Goal: Task Accomplishment & Management: Complete application form

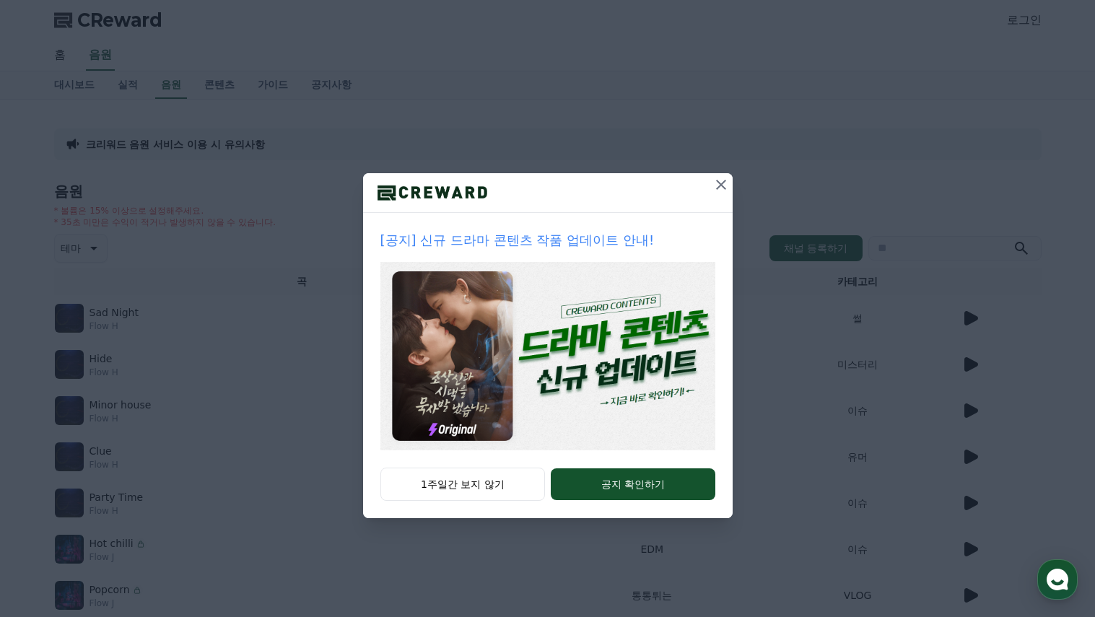
click at [719, 185] on icon at bounding box center [721, 184] width 17 height 17
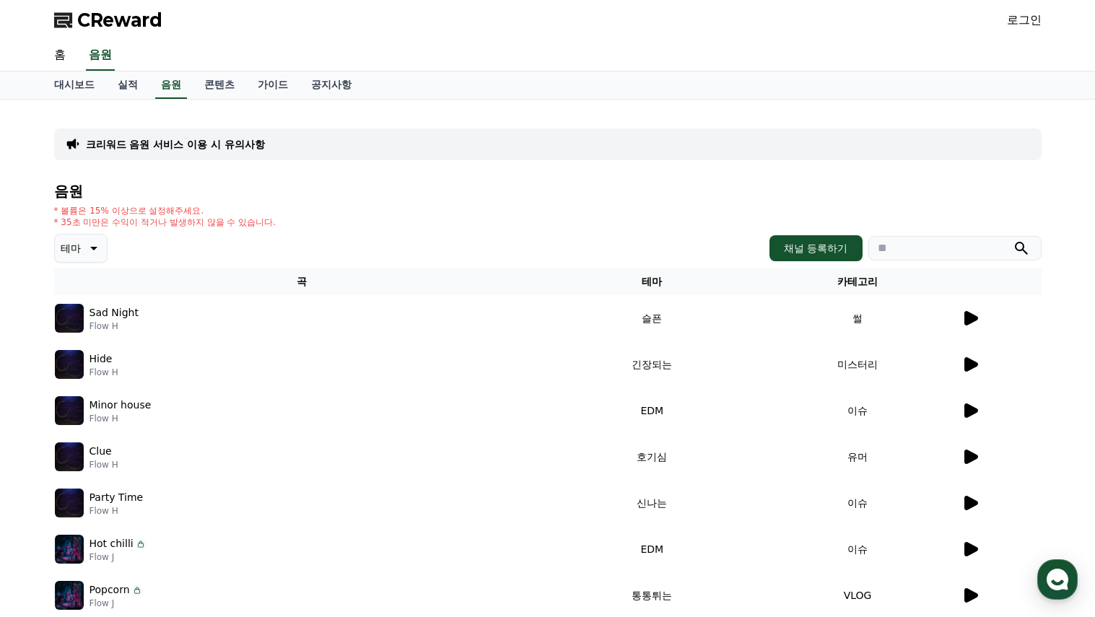
click at [1028, 16] on link "로그인" at bounding box center [1024, 20] width 35 height 17
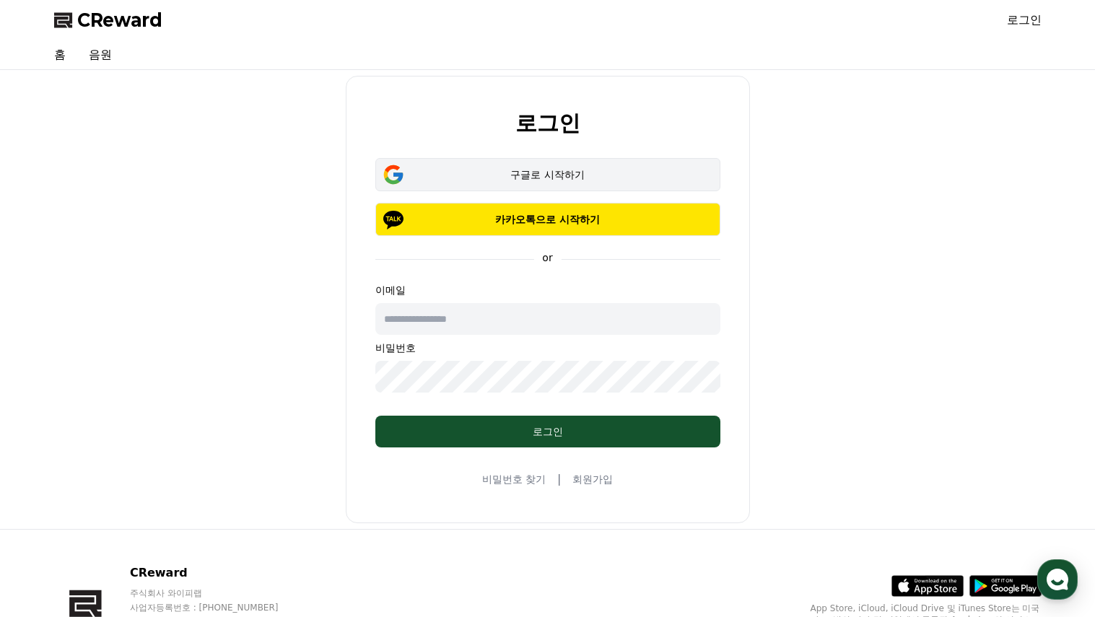
click at [699, 170] on button "구글로 시작하기" at bounding box center [547, 174] width 345 height 33
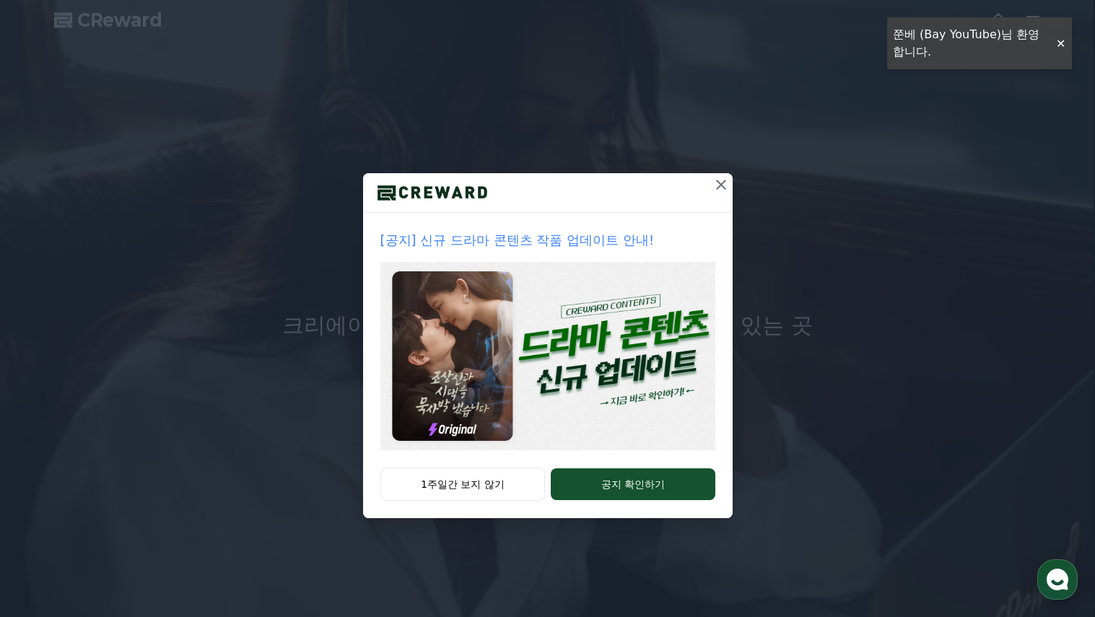
click at [723, 184] on icon at bounding box center [721, 184] width 17 height 17
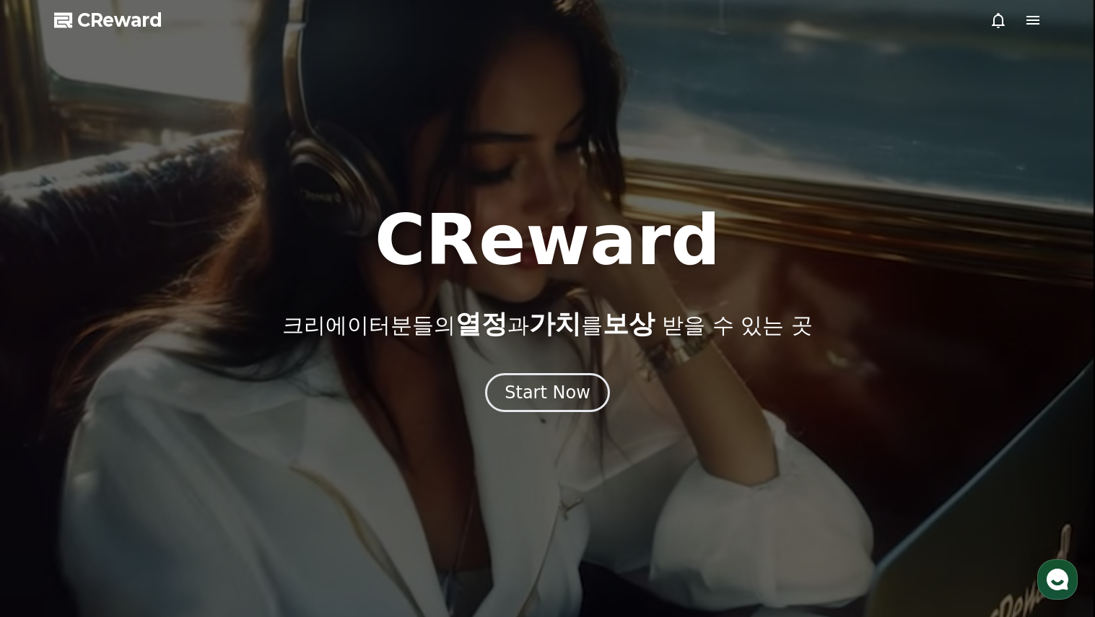
click at [1035, 18] on icon at bounding box center [1032, 20] width 17 height 17
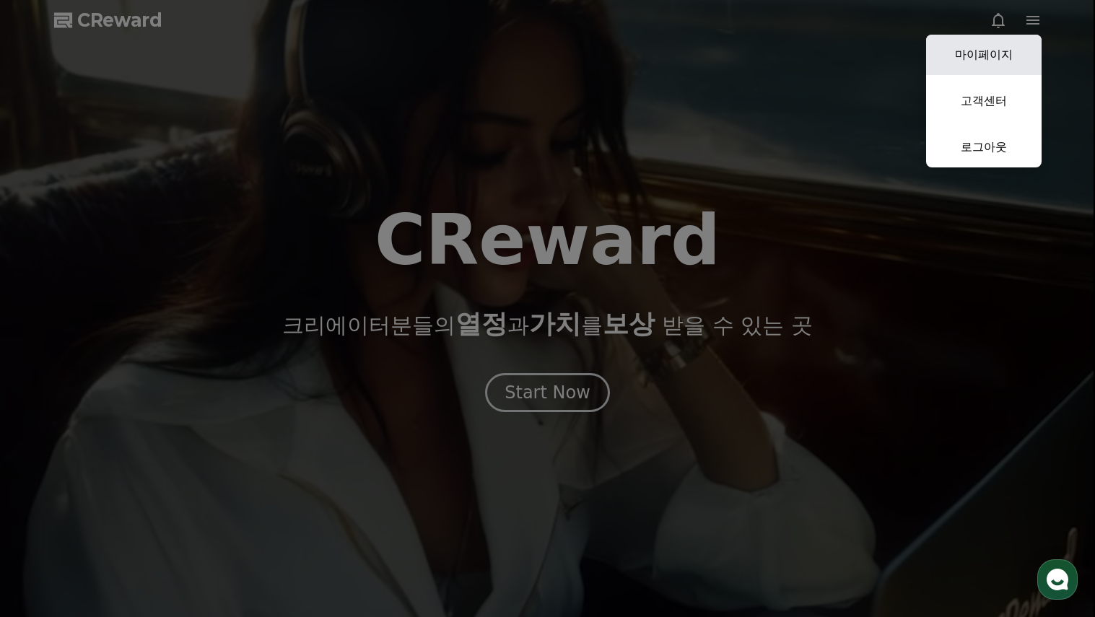
click at [1004, 44] on link "마이페이지" at bounding box center [984, 55] width 116 height 40
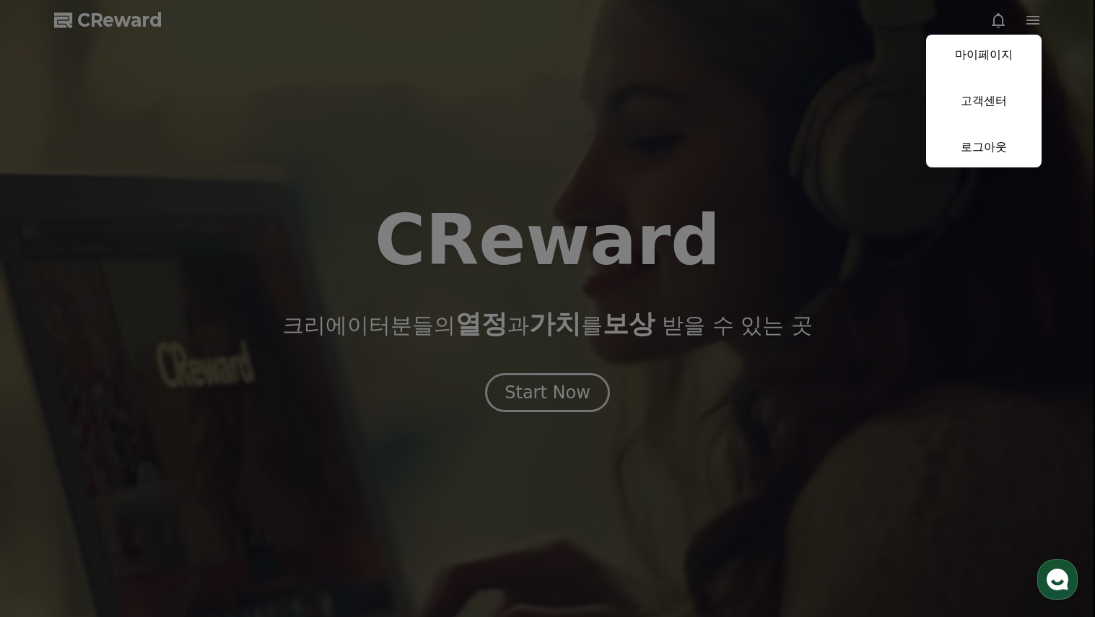
select select "**********"
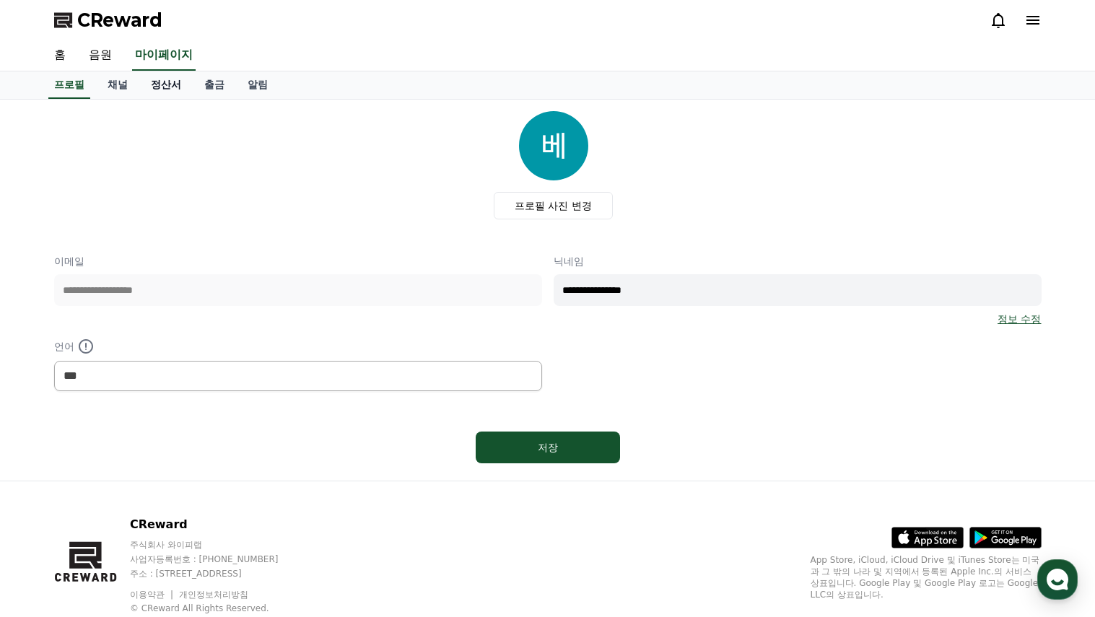
click at [167, 90] on link "정산서" at bounding box center [165, 84] width 53 height 27
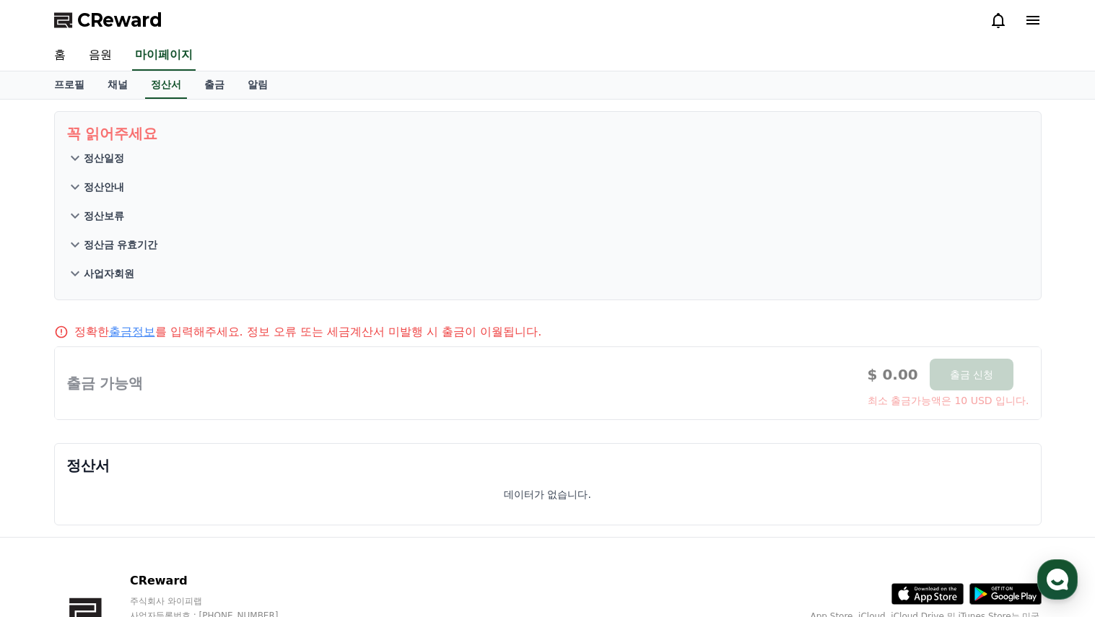
scroll to position [72, 0]
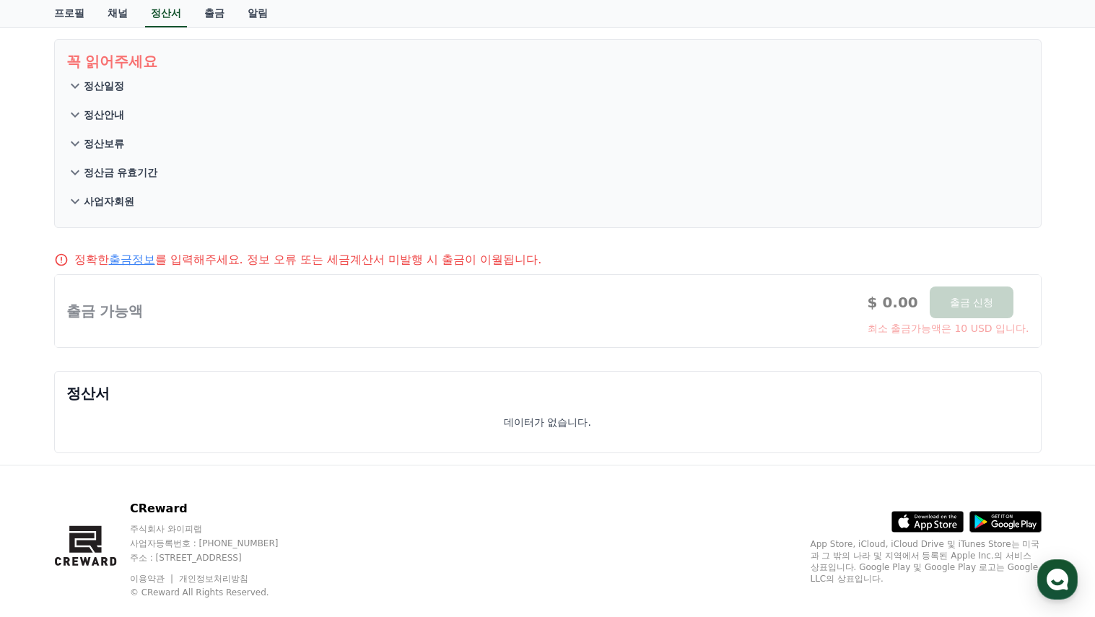
drag, startPoint x: 736, startPoint y: 311, endPoint x: 804, endPoint y: 316, distance: 68.8
click at [736, 311] on div at bounding box center [548, 311] width 986 height 72
drag, startPoint x: 373, startPoint y: 422, endPoint x: 328, endPoint y: 388, distance: 55.6
click at [373, 422] on div "데이터가 없습니다." at bounding box center [547, 422] width 963 height 14
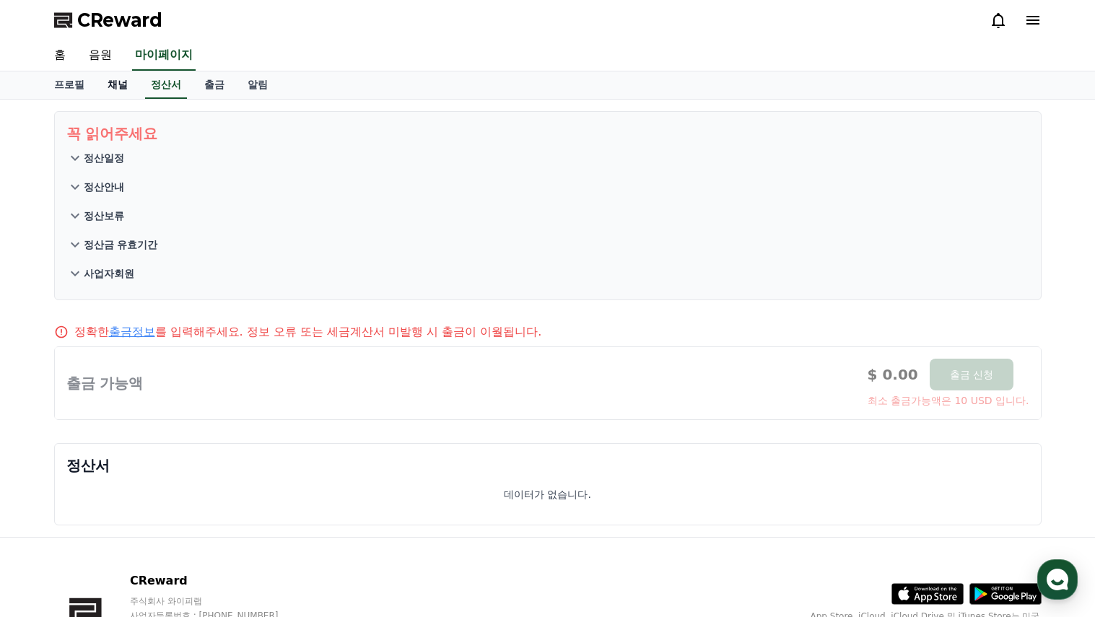
click at [128, 93] on link "채널" at bounding box center [117, 84] width 43 height 27
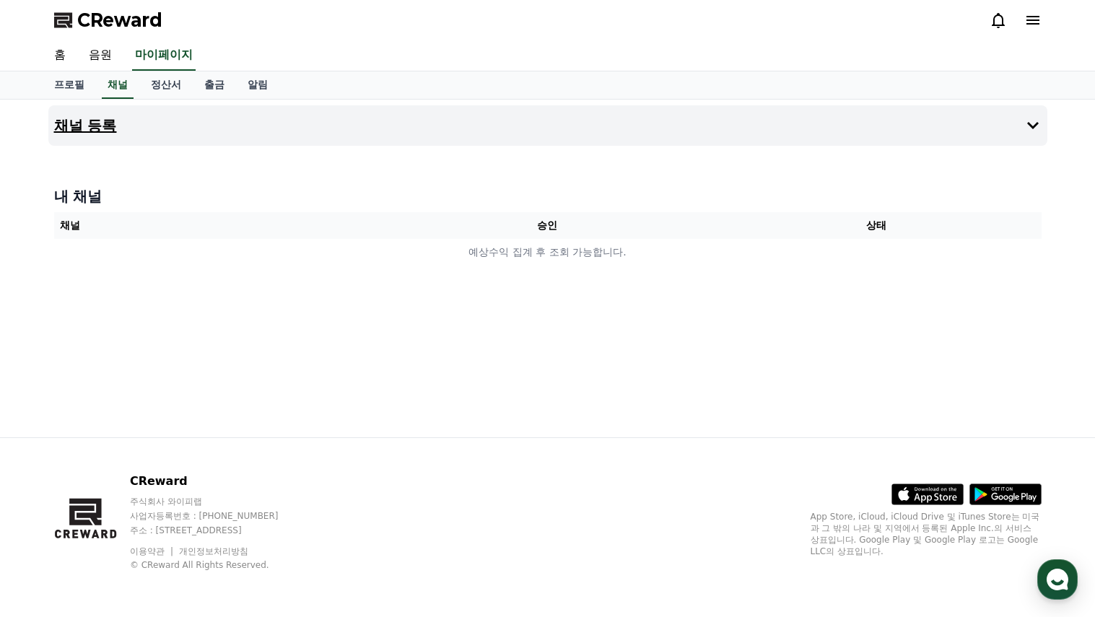
click at [253, 122] on button "채널 등록" at bounding box center [547, 125] width 999 height 40
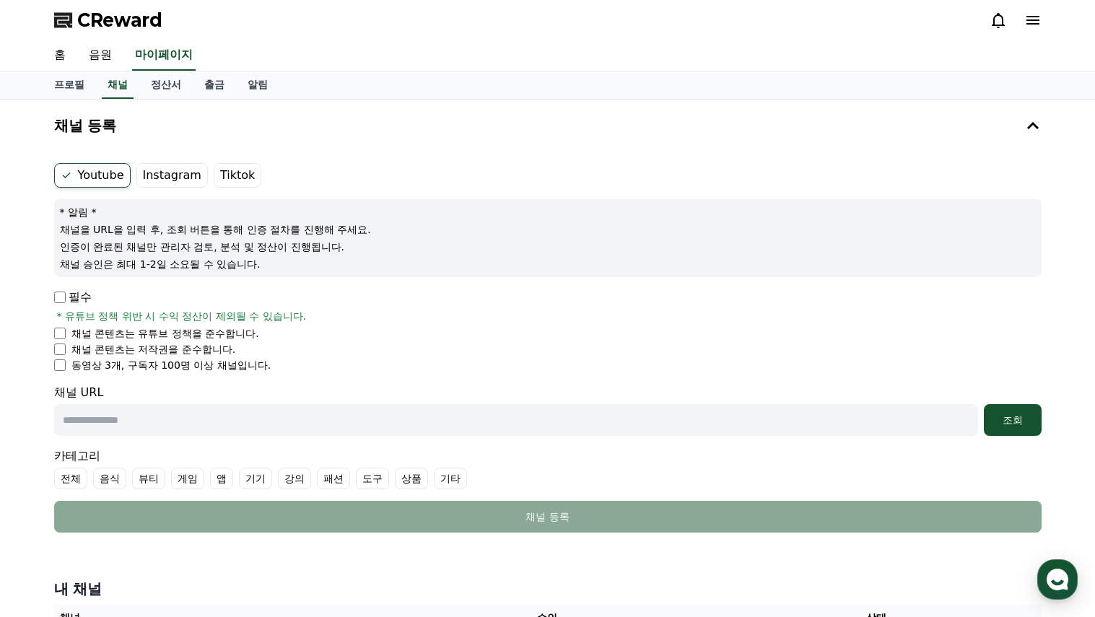
scroll to position [72, 0]
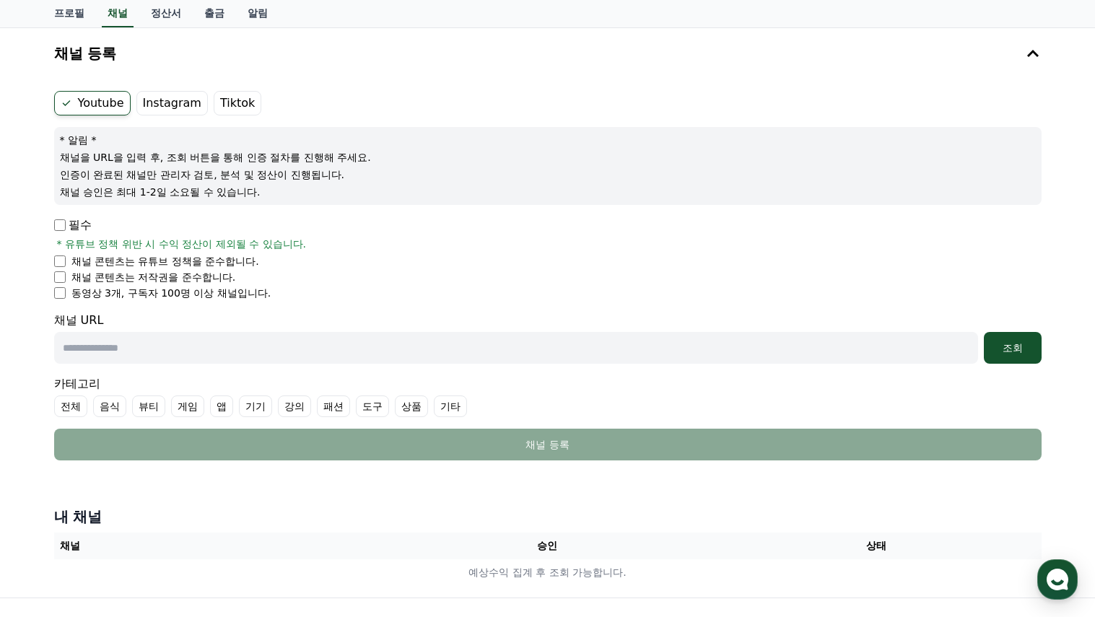
click at [235, 351] on input "text" at bounding box center [516, 348] width 924 height 32
click at [186, 405] on label "게임" at bounding box center [187, 407] width 33 height 22
click at [253, 352] on input "text" at bounding box center [516, 348] width 924 height 32
click at [260, 341] on input "text" at bounding box center [516, 348] width 924 height 32
paste input "**********"
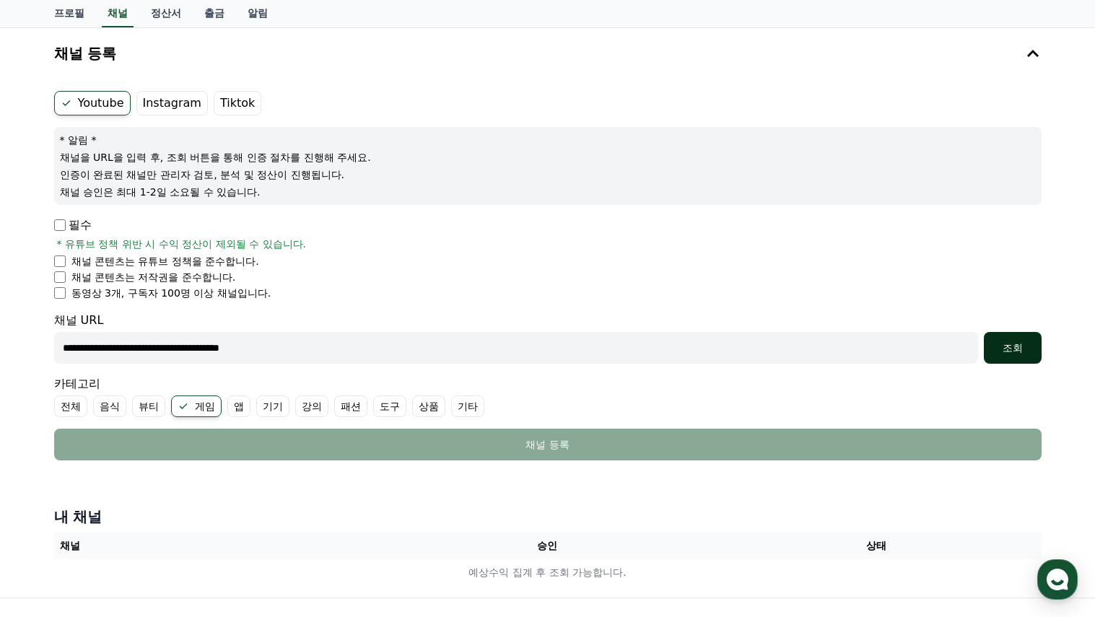
type input "**********"
click at [1001, 353] on div "조회" at bounding box center [1013, 348] width 46 height 14
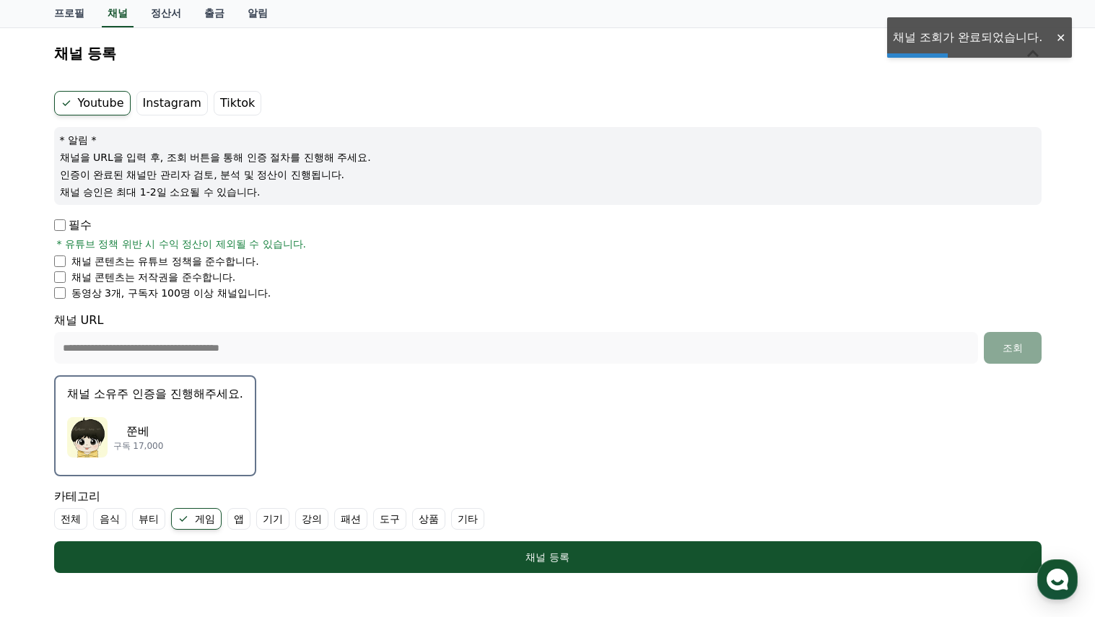
click at [178, 427] on div "쭌베 구독 17,000" at bounding box center [155, 438] width 176 height 58
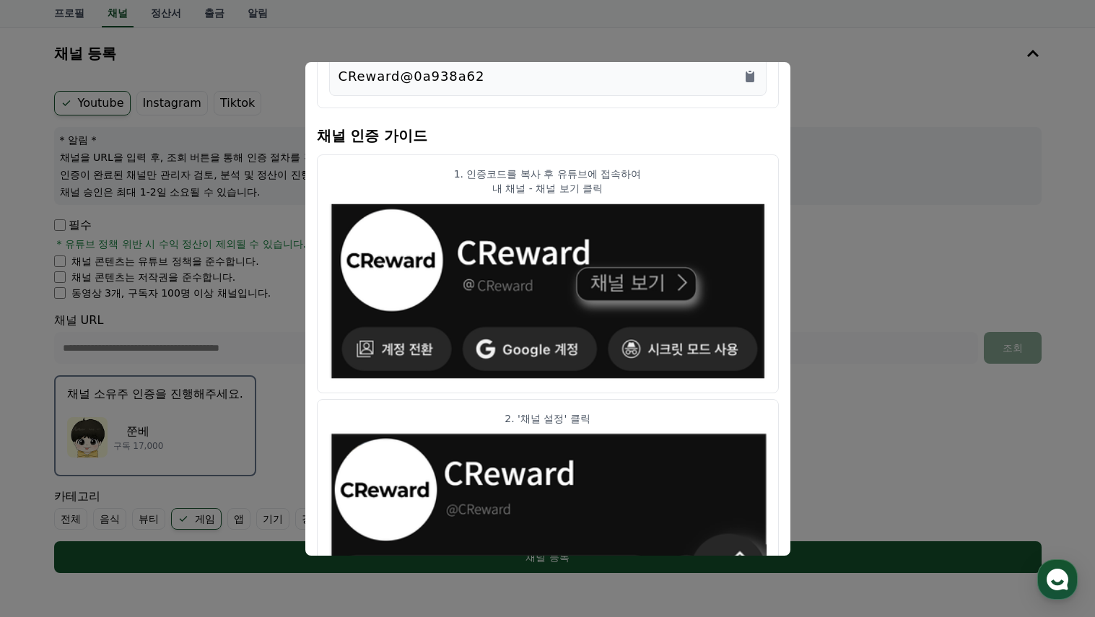
scroll to position [0, 0]
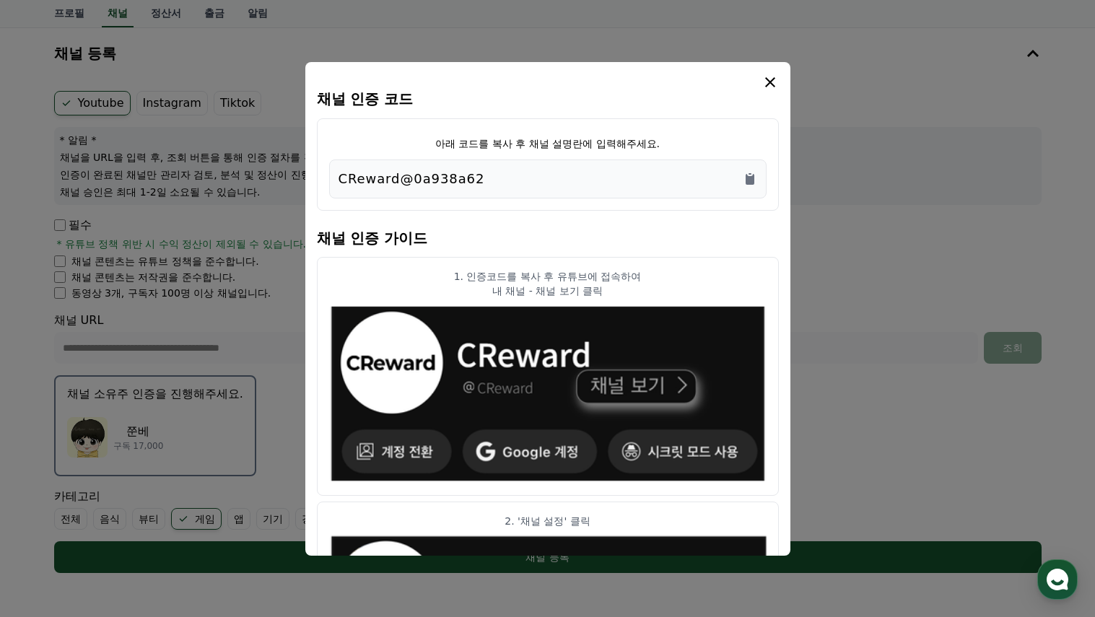
drag, startPoint x: 469, startPoint y: 175, endPoint x: 300, endPoint y: 179, distance: 169.0
click at [300, 579] on div "채널 인증 코드 아래 코드를 복사 후 채널 설명란에 입력해주세요. CReward@0a938a62 채널 인증 가이드 1. 인증코드를 복사 후 유…" at bounding box center [547, 579] width 999 height 0
click at [556, 181] on div "CReward@0a938a62" at bounding box center [548, 179] width 419 height 20
drag, startPoint x: 504, startPoint y: 184, endPoint x: 339, endPoint y: 187, distance: 165.4
click at [339, 187] on div "CReward@0a938a62" at bounding box center [548, 179] width 419 height 20
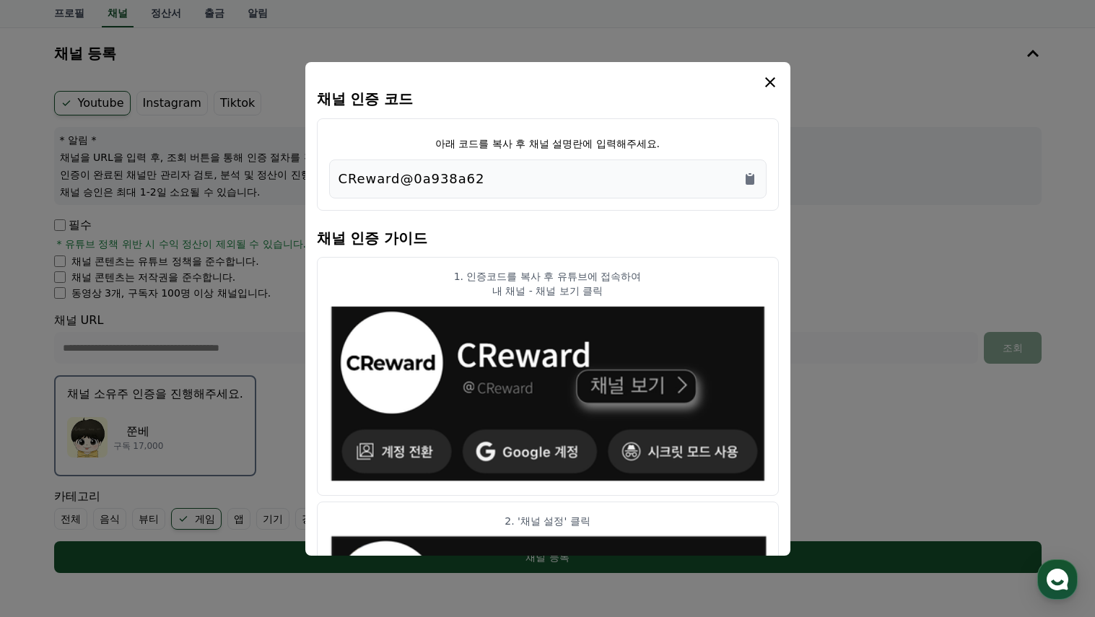
copy p "CReward@0a938a62"
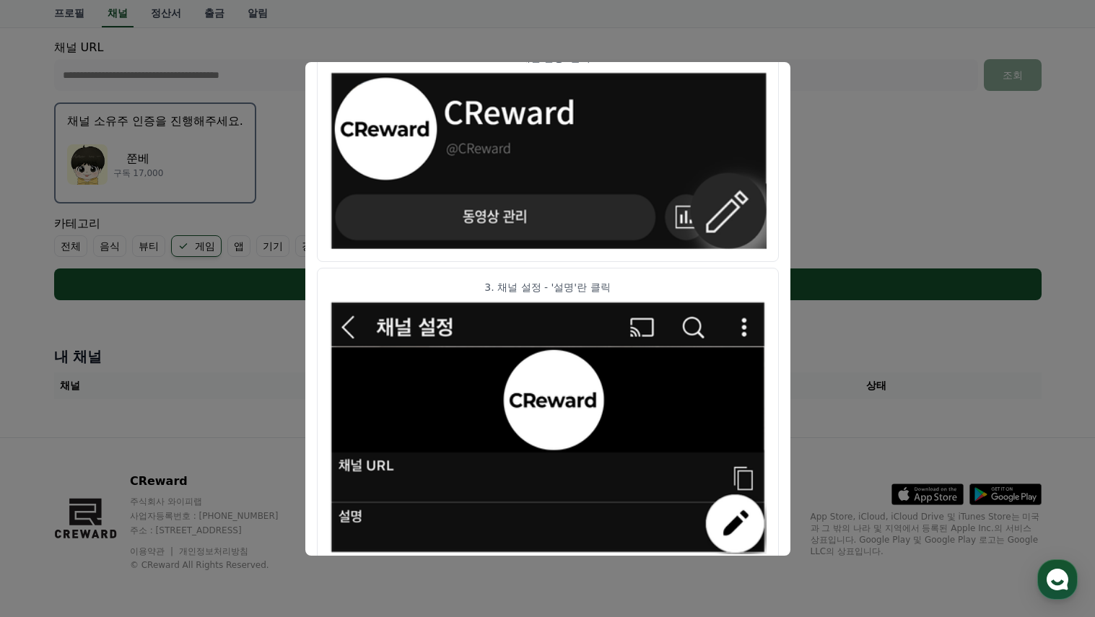
scroll to position [752, 0]
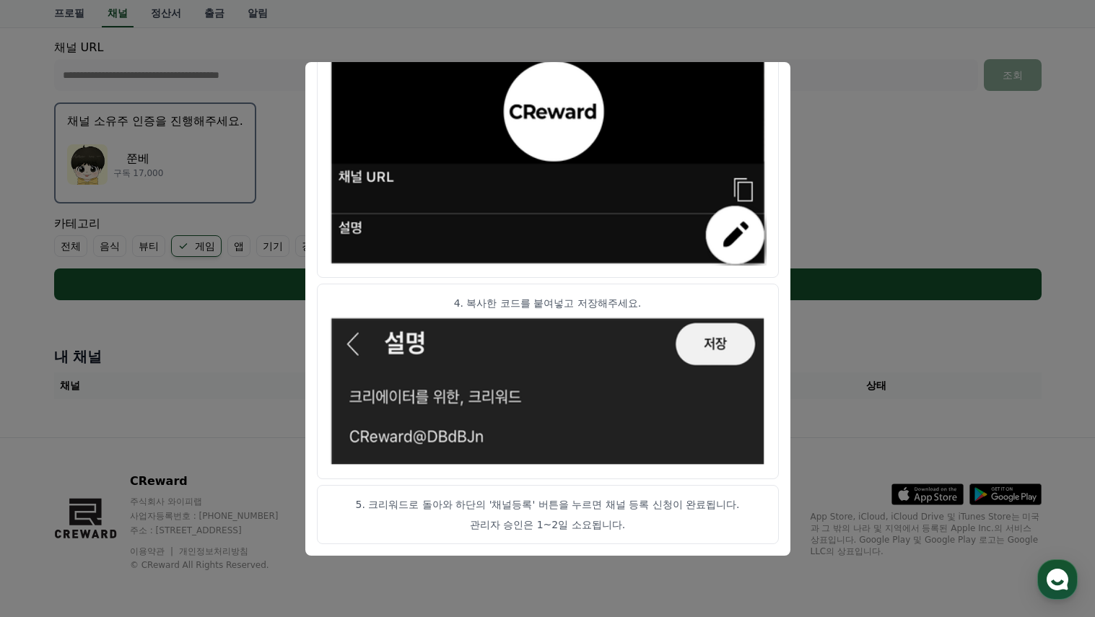
click at [906, 209] on button "close modal" at bounding box center [547, 308] width 1095 height 617
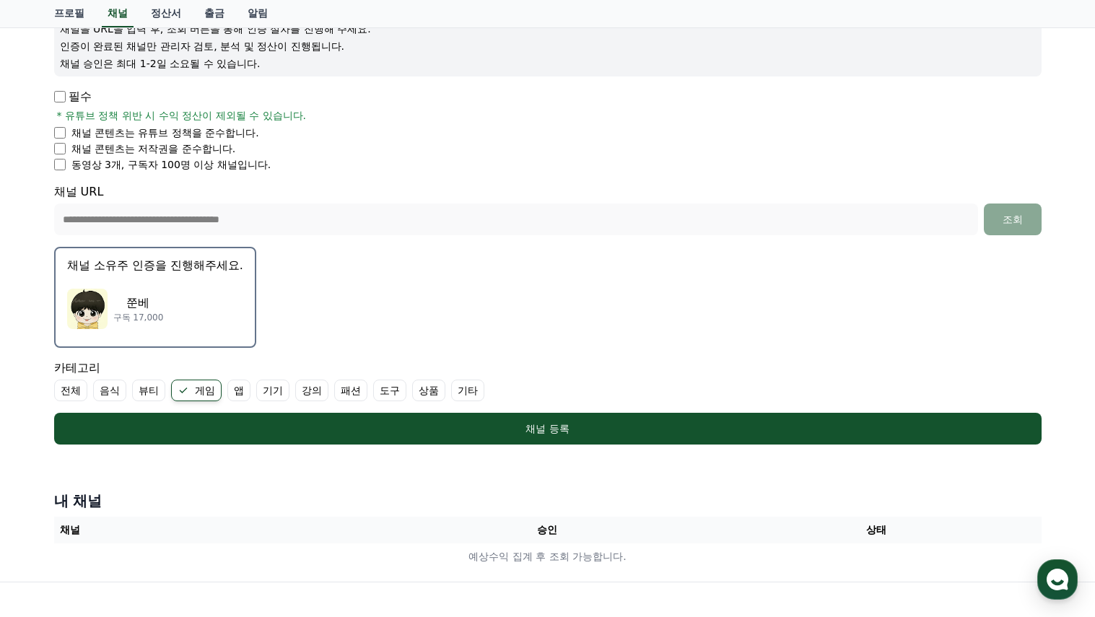
scroll to position [273, 0]
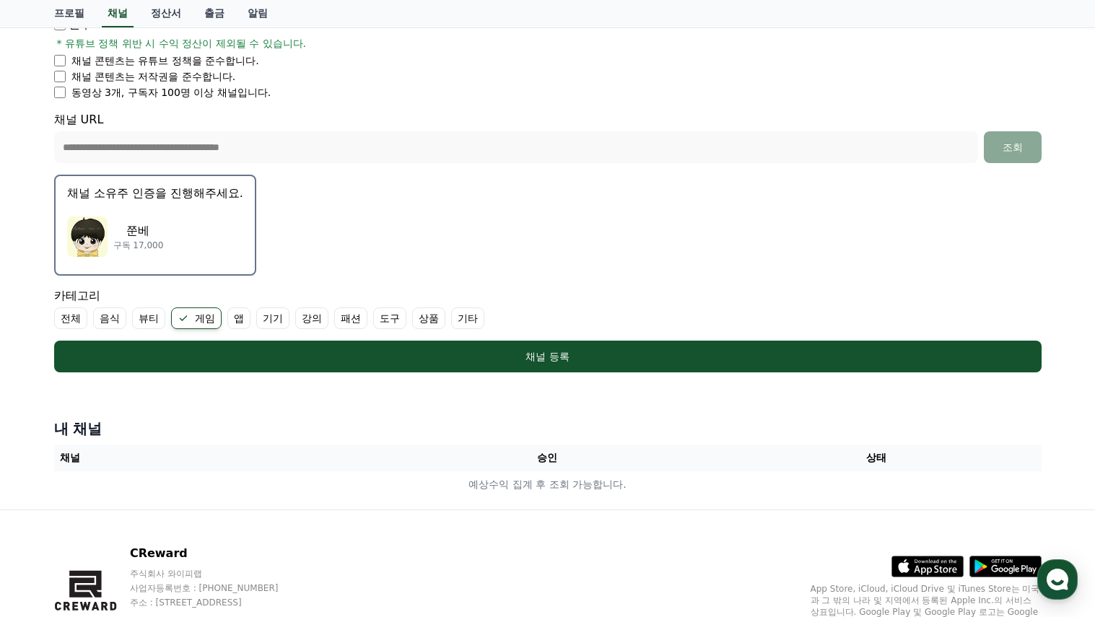
click at [217, 257] on div "쭌베 구독 17,000" at bounding box center [155, 237] width 176 height 58
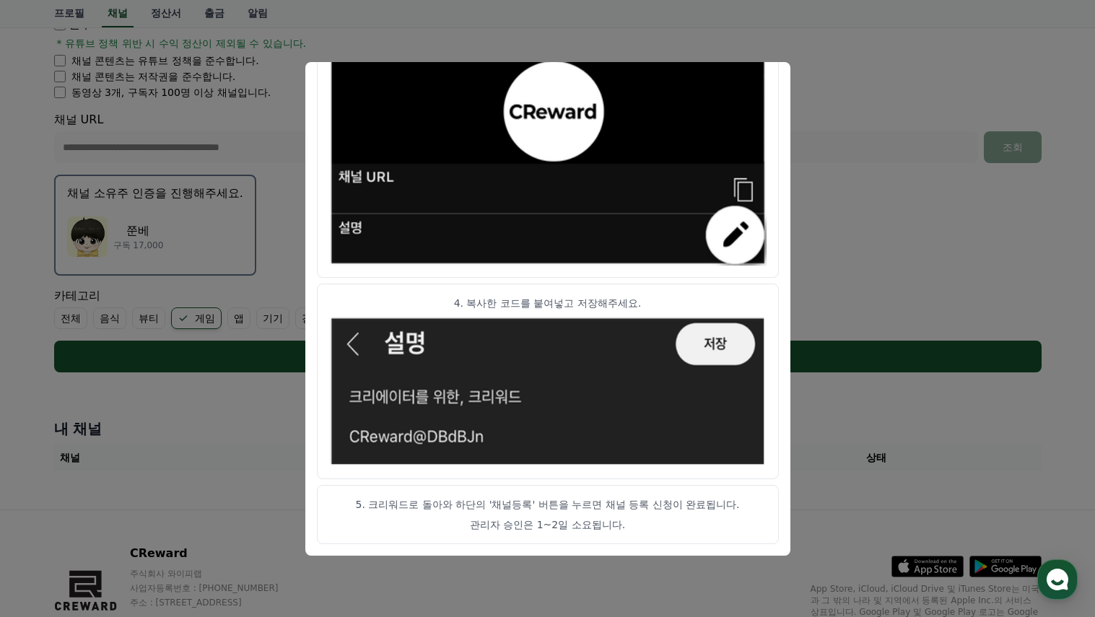
scroll to position [345, 0]
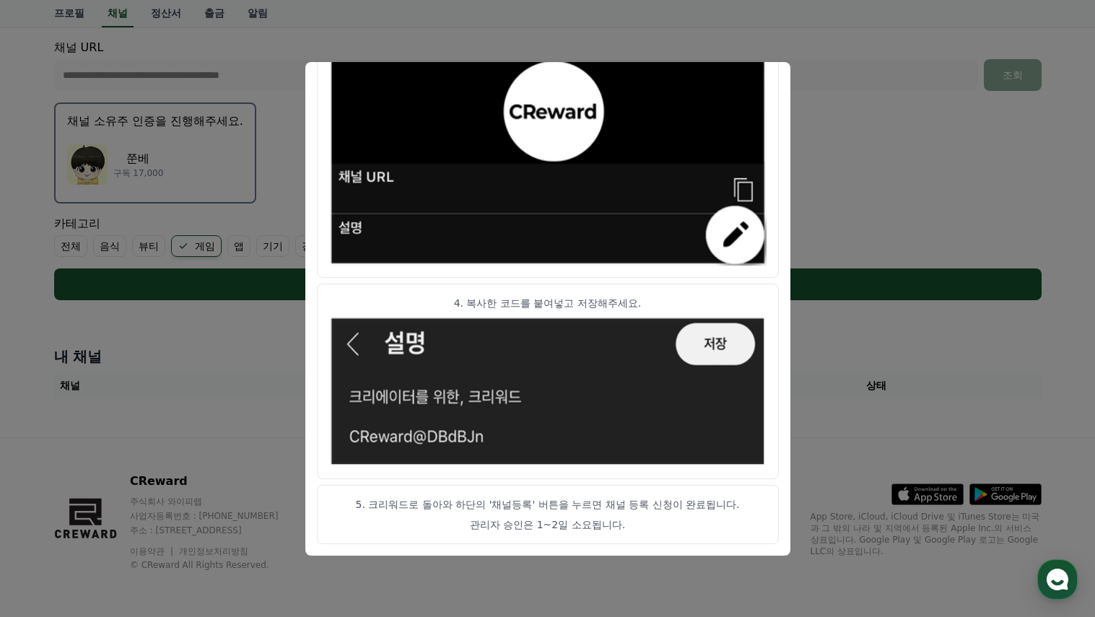
click at [514, 526] on p "관리자 승인은 1~2일 소요됩니다." at bounding box center [548, 525] width 438 height 14
click at [801, 417] on button "close modal" at bounding box center [547, 308] width 1095 height 617
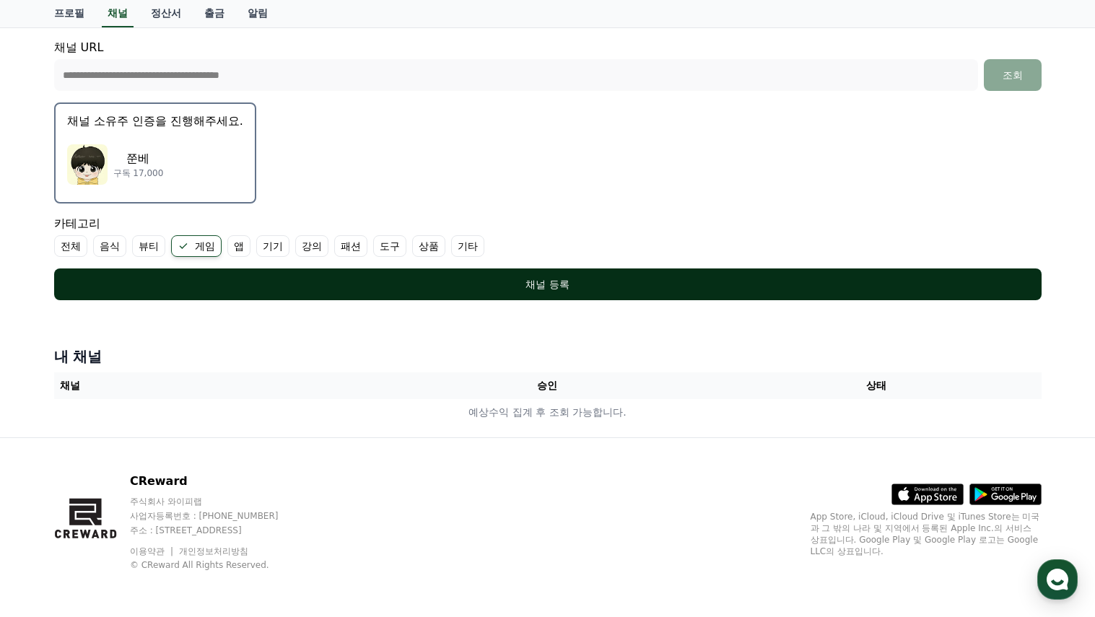
click at [553, 284] on div "채널 등록" at bounding box center [548, 284] width 930 height 14
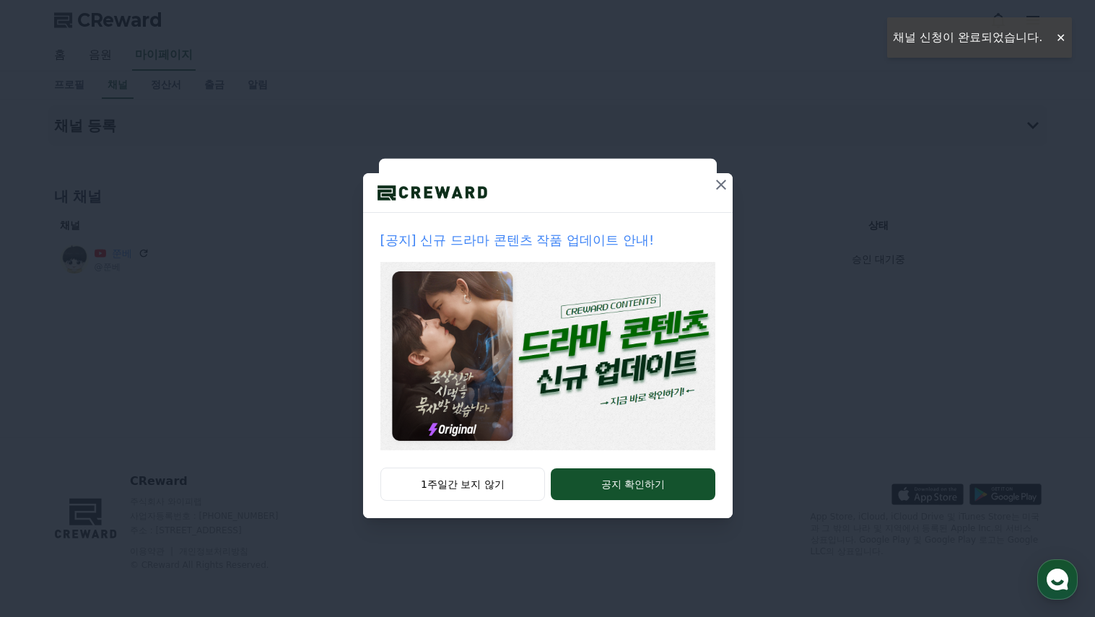
click at [720, 186] on icon at bounding box center [721, 185] width 10 height 10
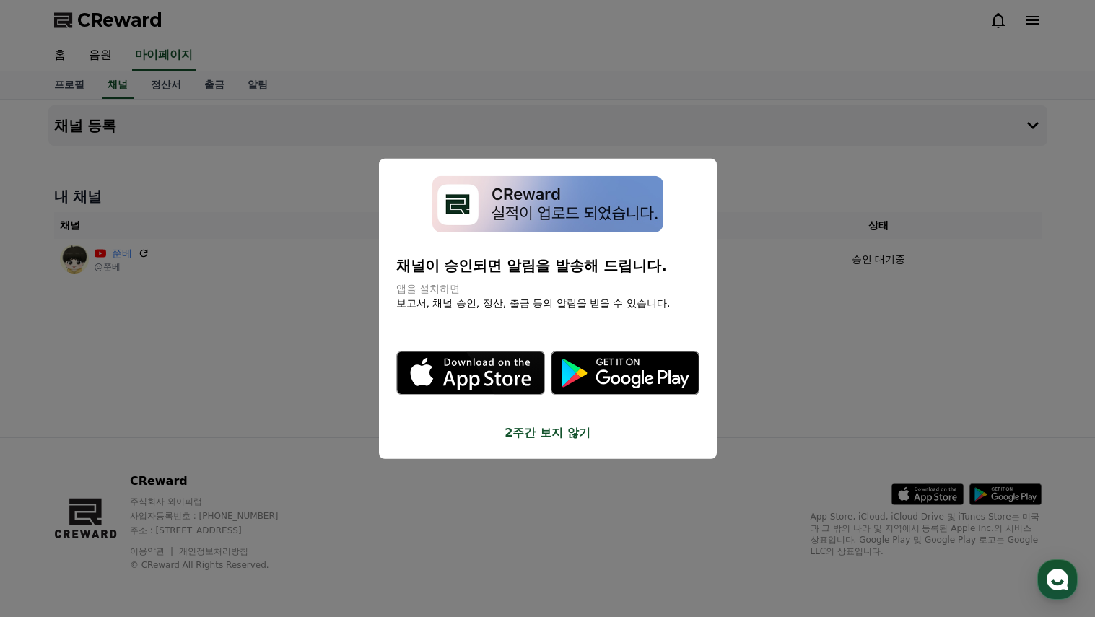
click at [562, 432] on button "2주간 보지 않기" at bounding box center [547, 433] width 303 height 17
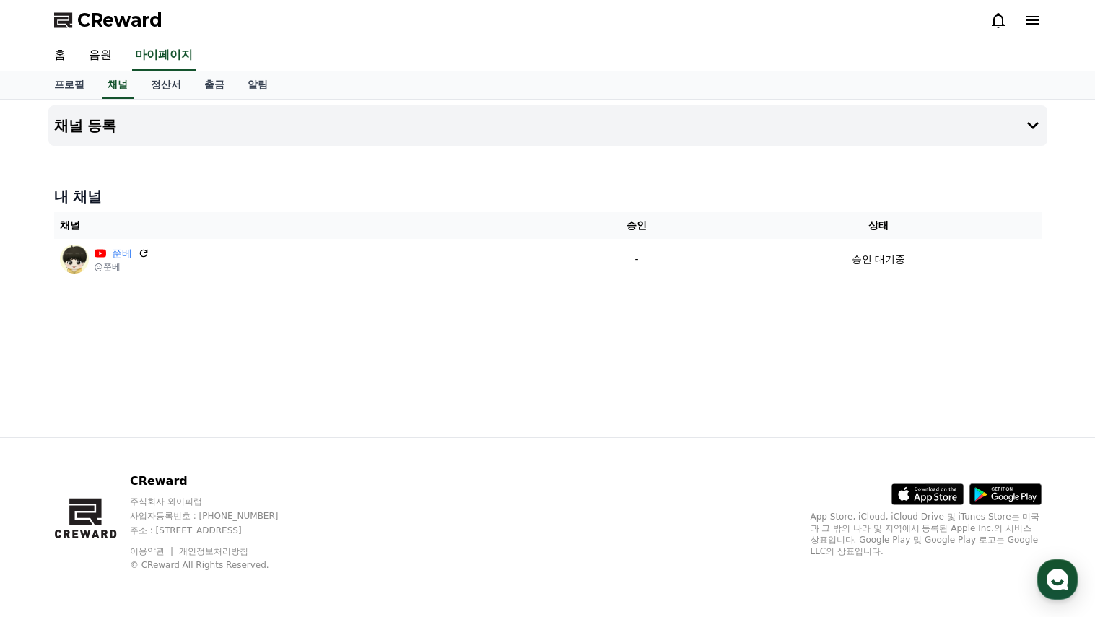
click at [845, 347] on div "채널 등록 내 채널 채널 승인 상태 쭌베 @쭌베 - 승인 대기중" at bounding box center [548, 269] width 1011 height 338
click at [115, 57] on link "음원" at bounding box center [100, 55] width 46 height 30
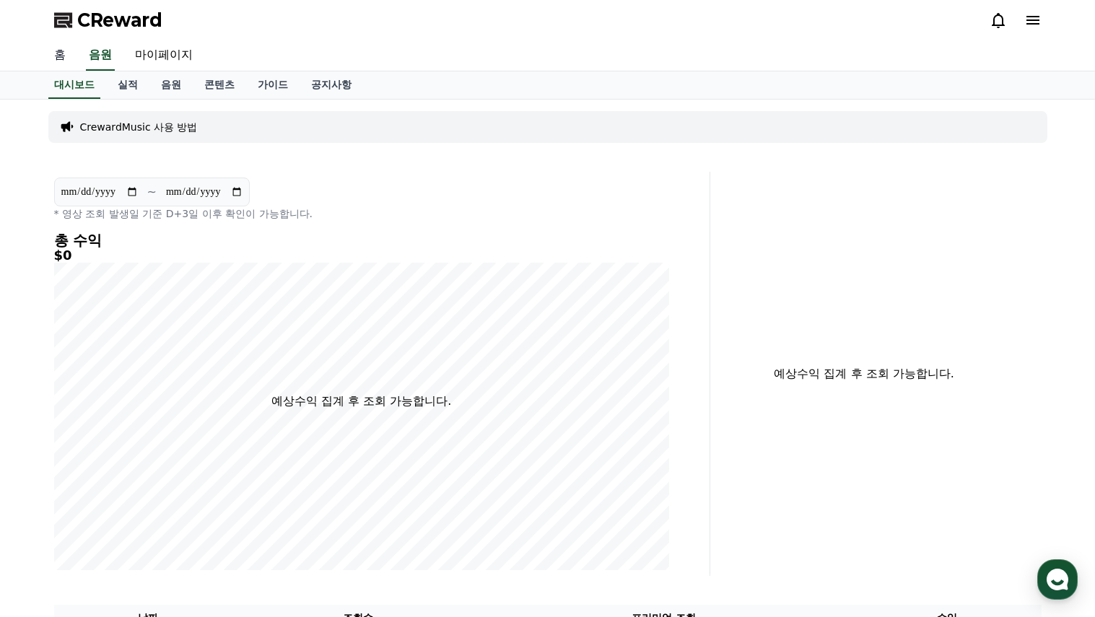
click at [64, 54] on link "홈" at bounding box center [60, 55] width 35 height 30
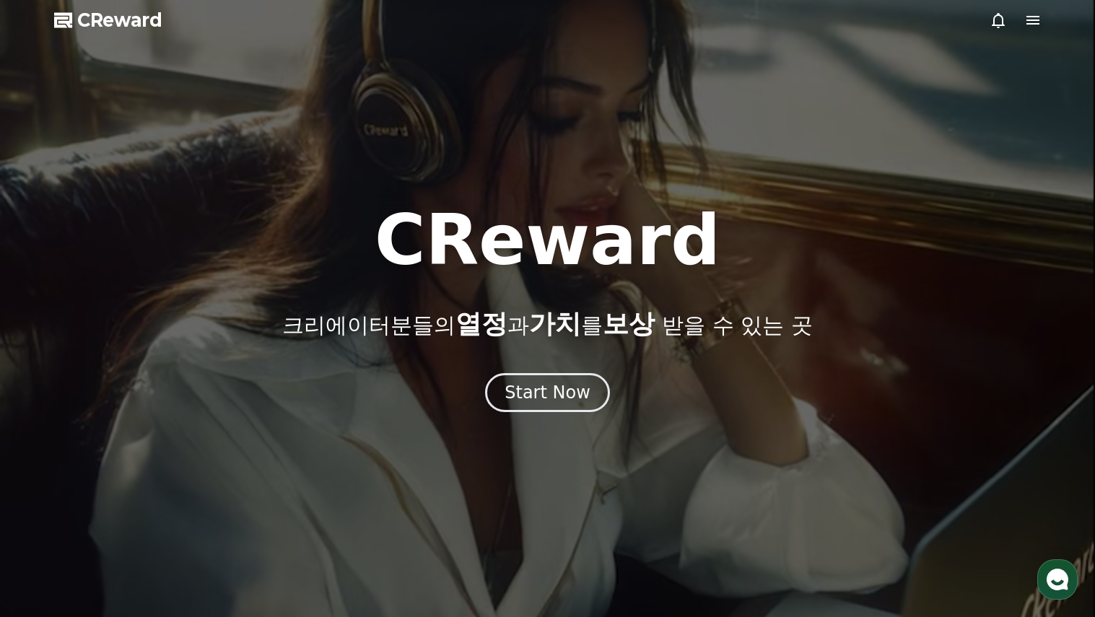
click at [1029, 16] on icon at bounding box center [1033, 20] width 13 height 9
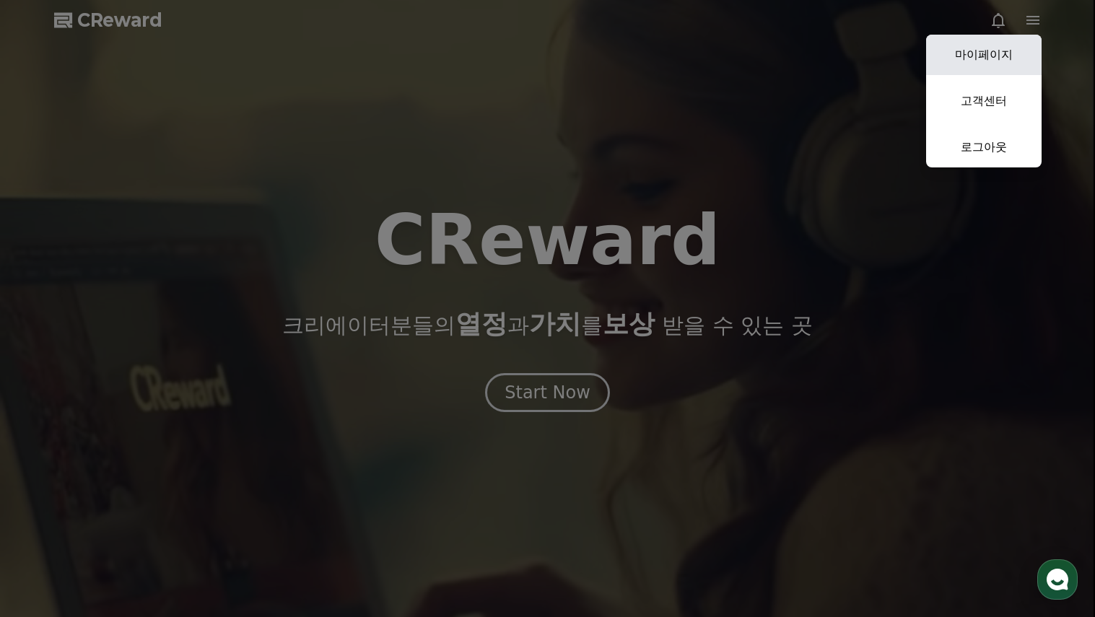
click at [997, 52] on link "마이페이지" at bounding box center [984, 55] width 116 height 40
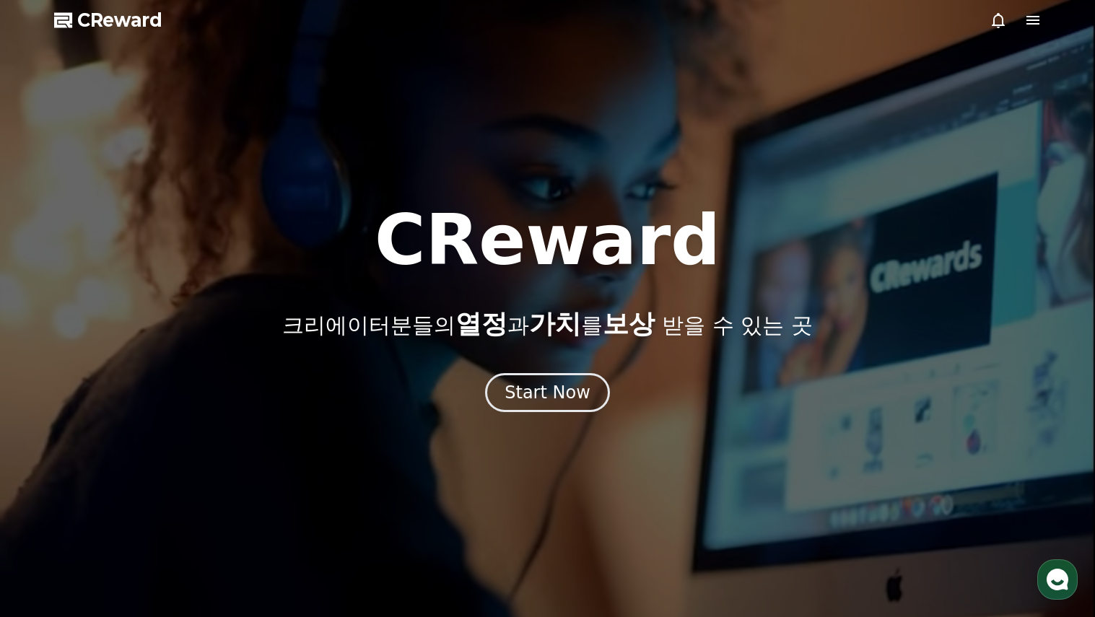
select select "**********"
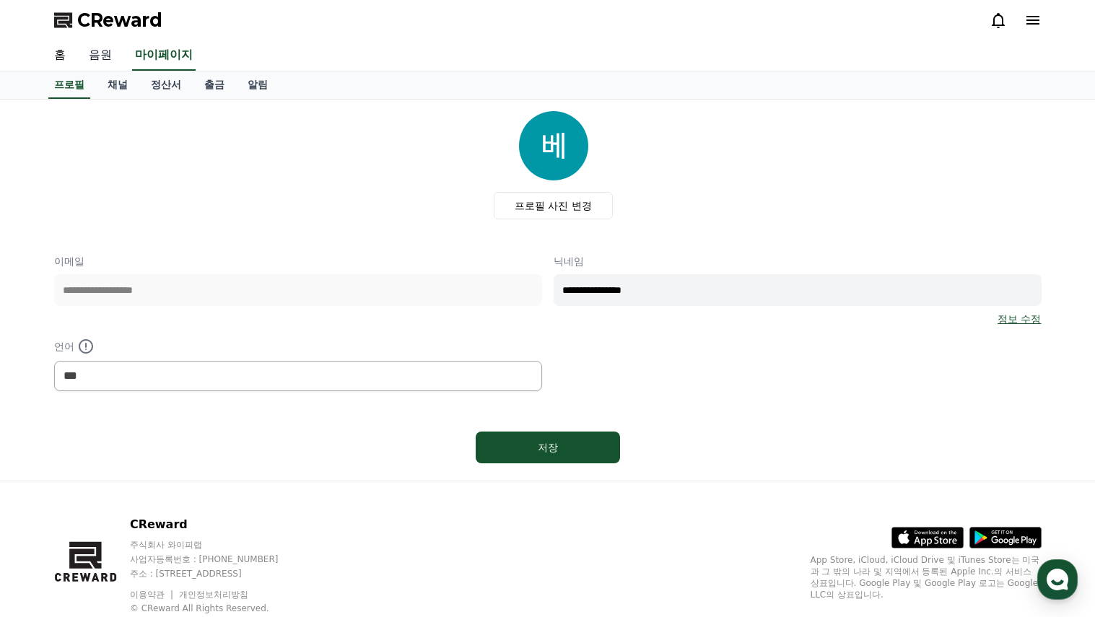
click at [105, 64] on link "음원" at bounding box center [100, 55] width 46 height 30
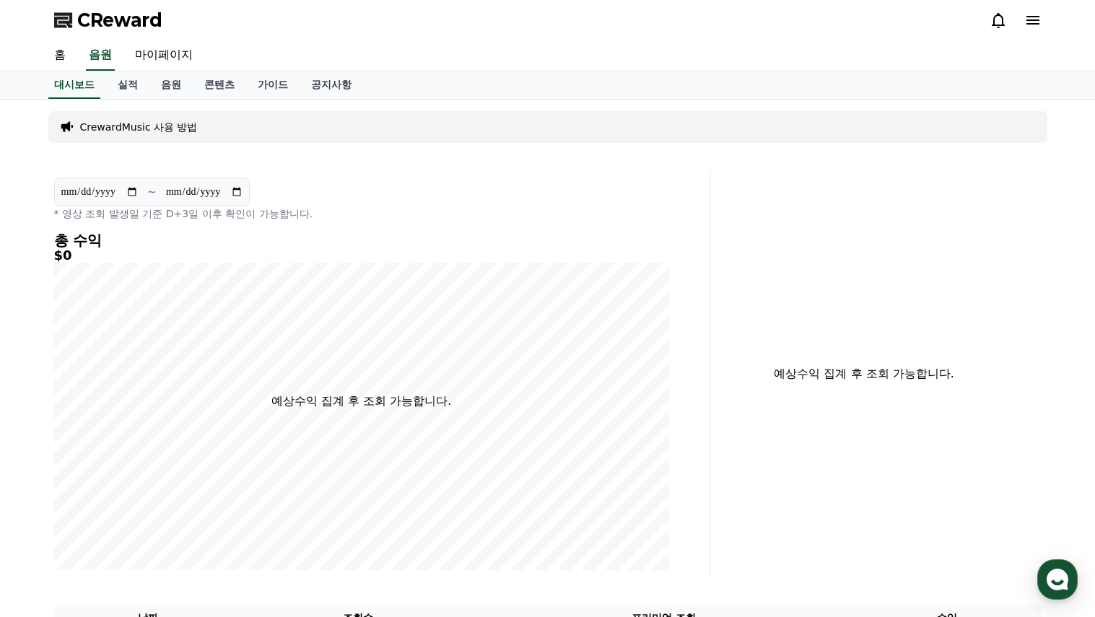
drag, startPoint x: 78, startPoint y: 254, endPoint x: 261, endPoint y: 261, distance: 182.8
click at [157, 255] on h5 "$0" at bounding box center [361, 255] width 615 height 14
drag, startPoint x: 343, startPoint y: 404, endPoint x: 444, endPoint y: 405, distance: 101.1
click at [375, 404] on p "예상수익 집계 후 조회 가능합니다." at bounding box center [361, 401] width 180 height 17
click at [129, 84] on link "실적" at bounding box center [127, 84] width 43 height 27
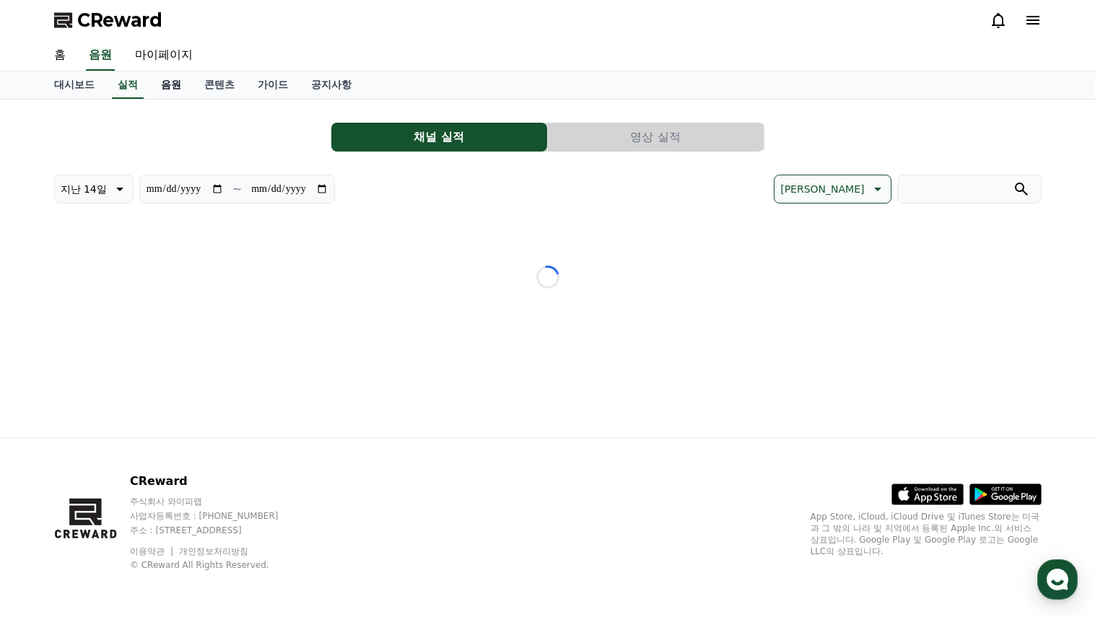
click at [161, 85] on link "음원" at bounding box center [170, 84] width 43 height 27
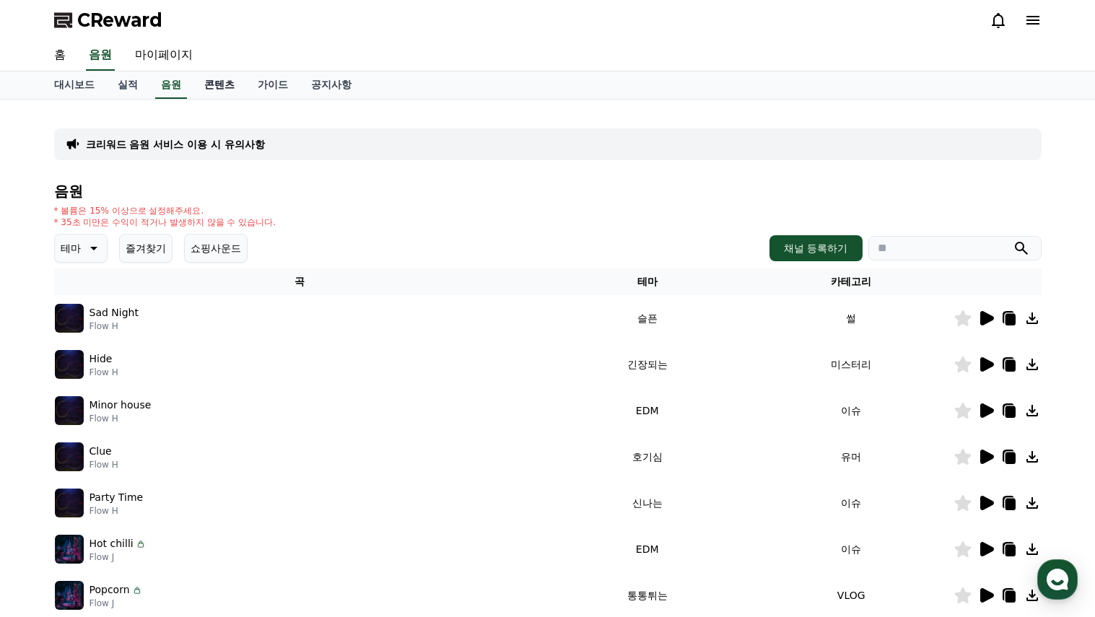
click at [226, 80] on link "콘텐츠" at bounding box center [219, 84] width 53 height 27
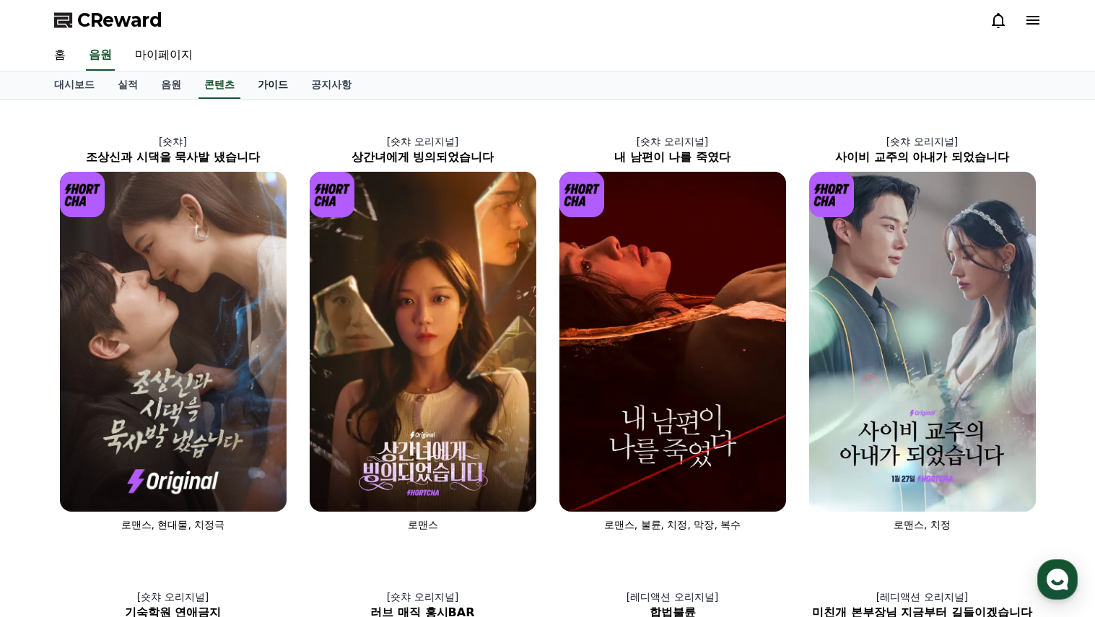
click at [284, 86] on link "가이드" at bounding box center [272, 84] width 53 height 27
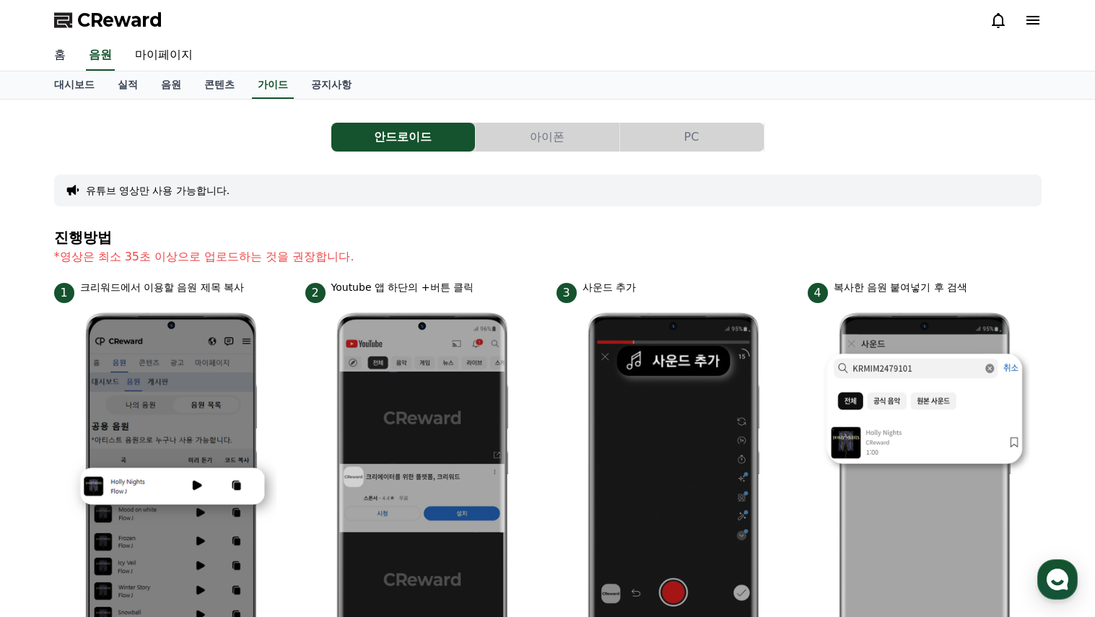
click at [71, 51] on link "홈" at bounding box center [60, 55] width 35 height 30
